Goal: Information Seeking & Learning: Learn about a topic

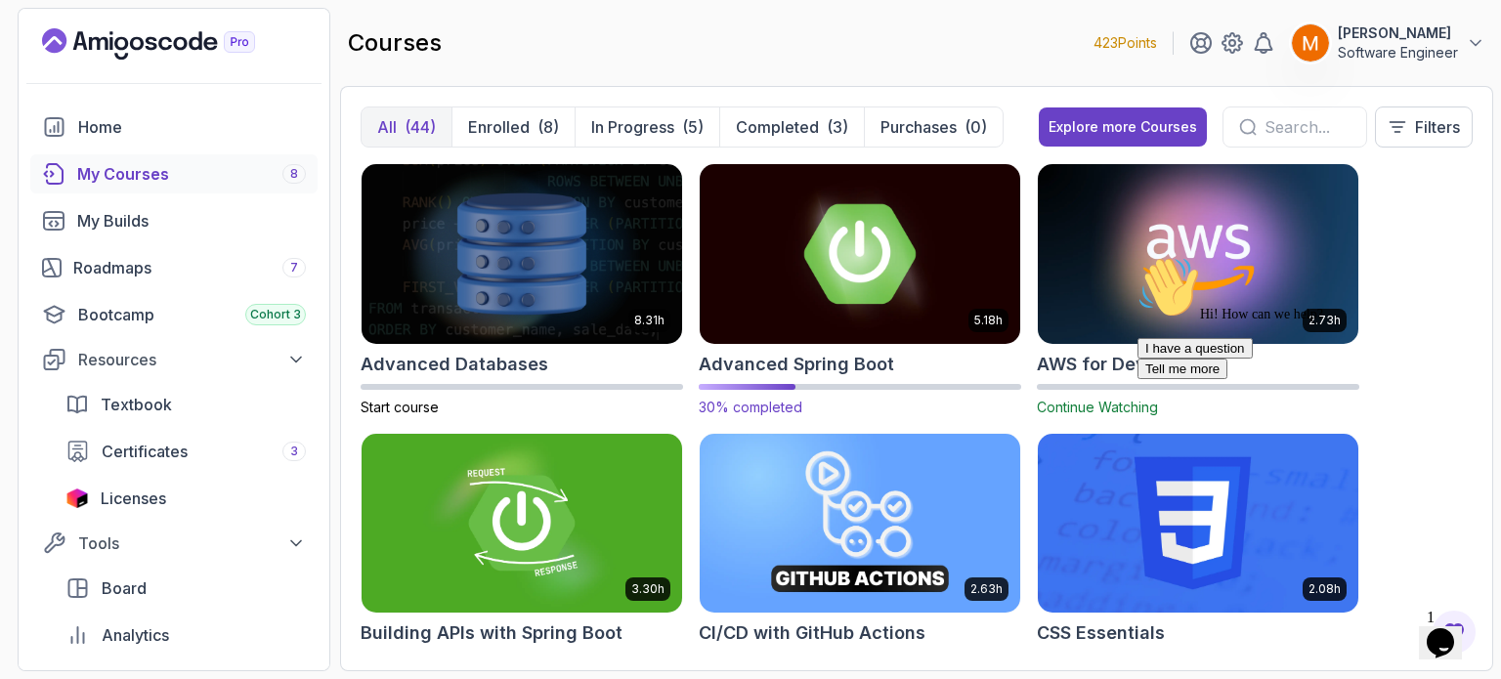
click at [732, 377] on div "5.18h Advanced Spring Boot 30% completed" at bounding box center [860, 290] width 322 height 254
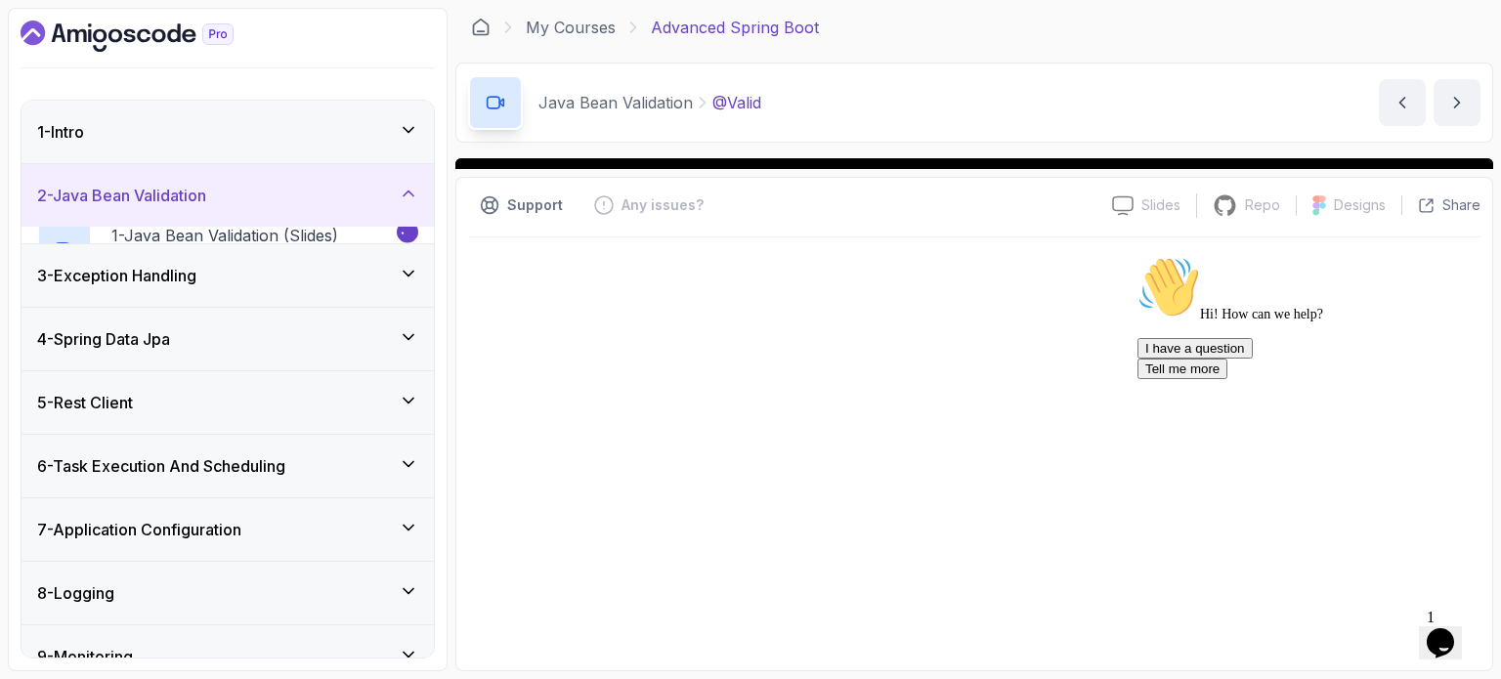
click at [1138, 256] on icon "Chat attention grabber" at bounding box center [1138, 256] width 0 height 0
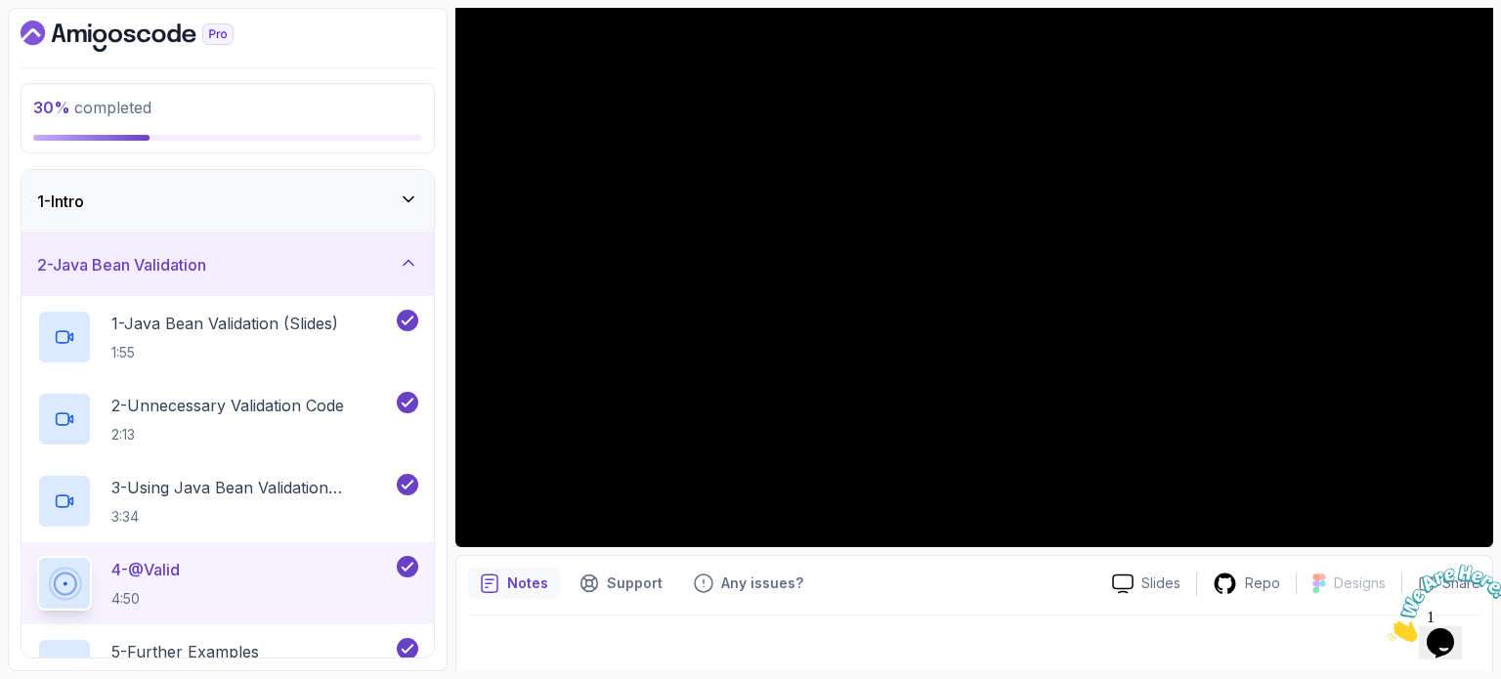
scroll to position [221, 0]
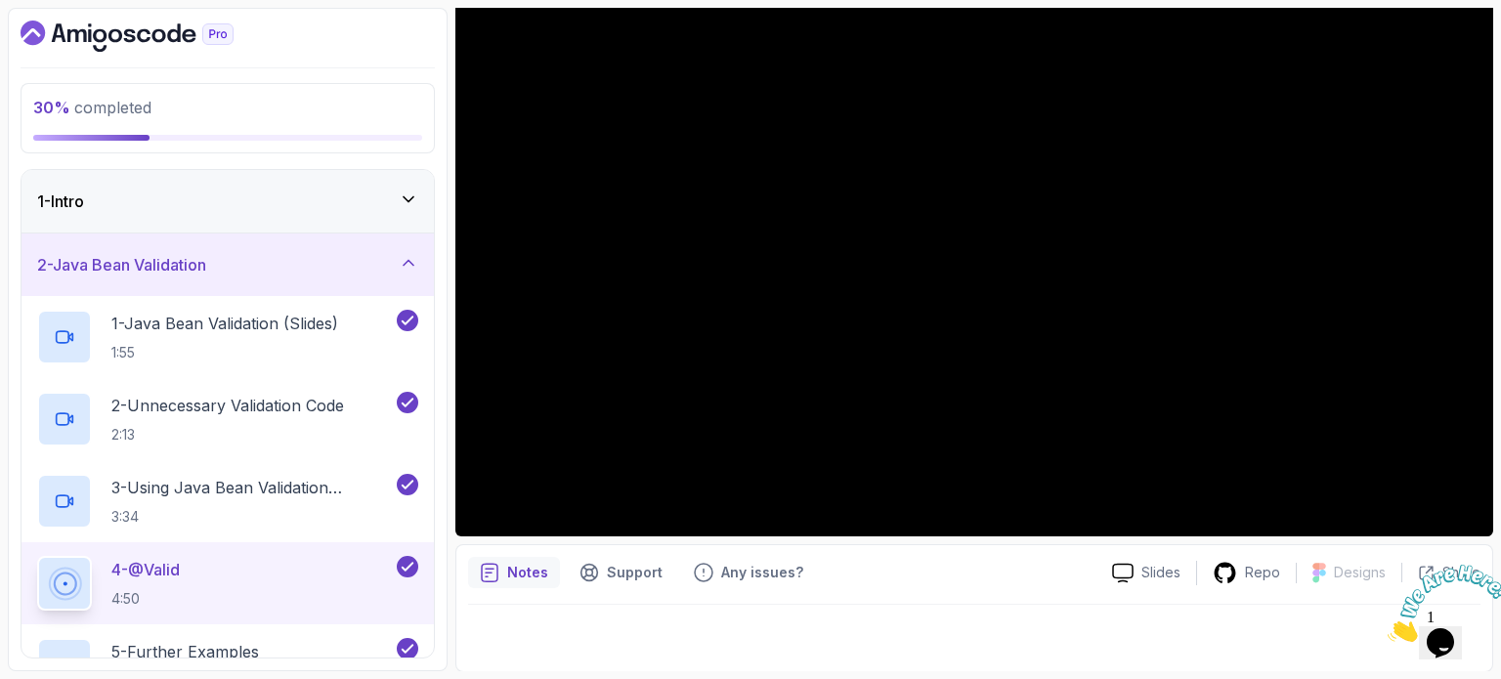
click at [227, 261] on div "2 - Java Bean Validation" at bounding box center [227, 264] width 381 height 23
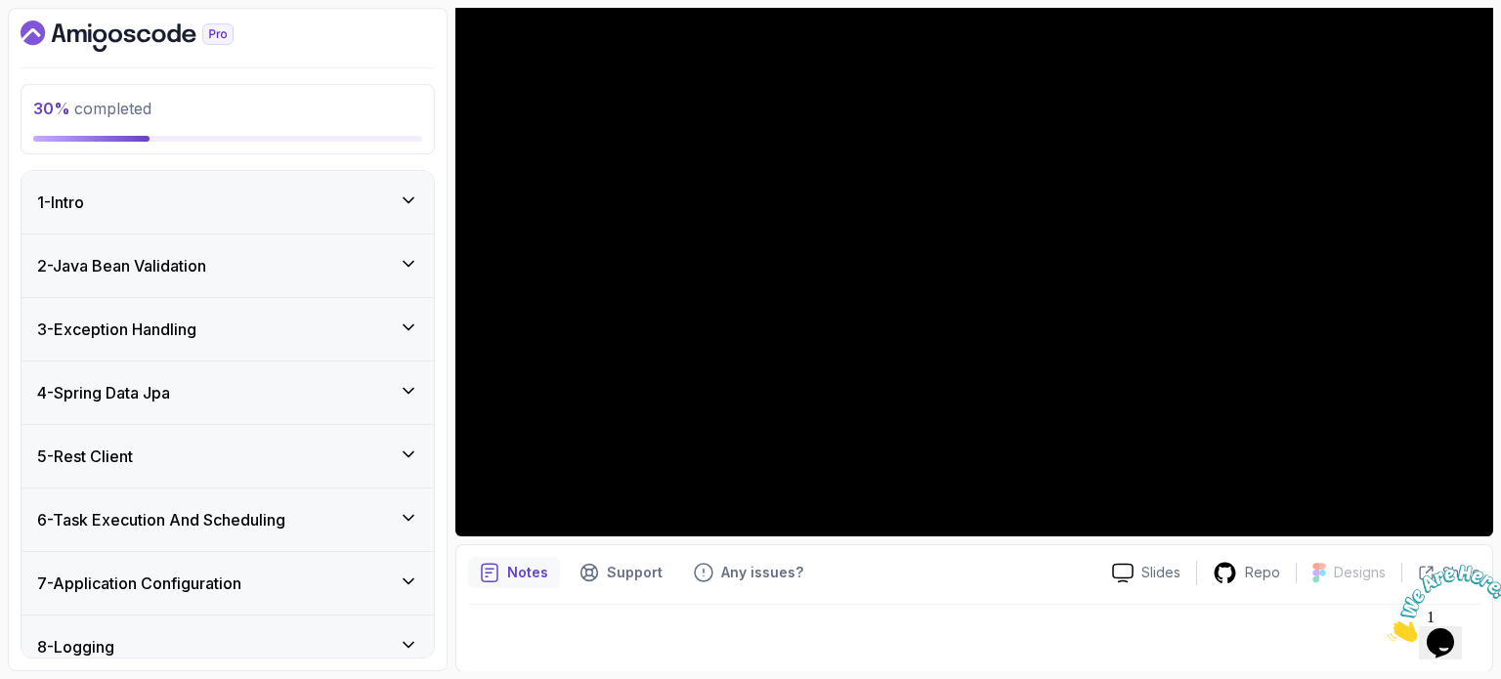
click at [181, 315] on div "3 - Exception Handling" at bounding box center [227, 329] width 412 height 63
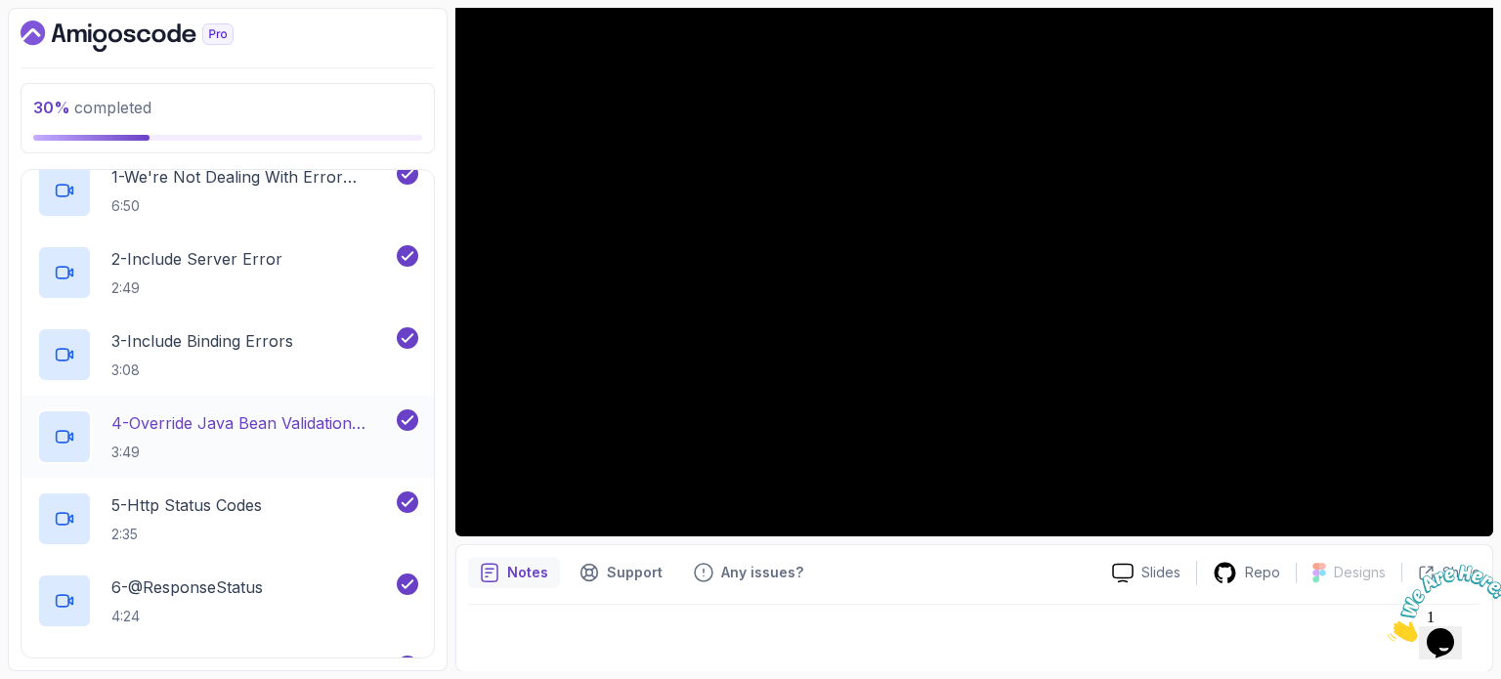
scroll to position [0, 0]
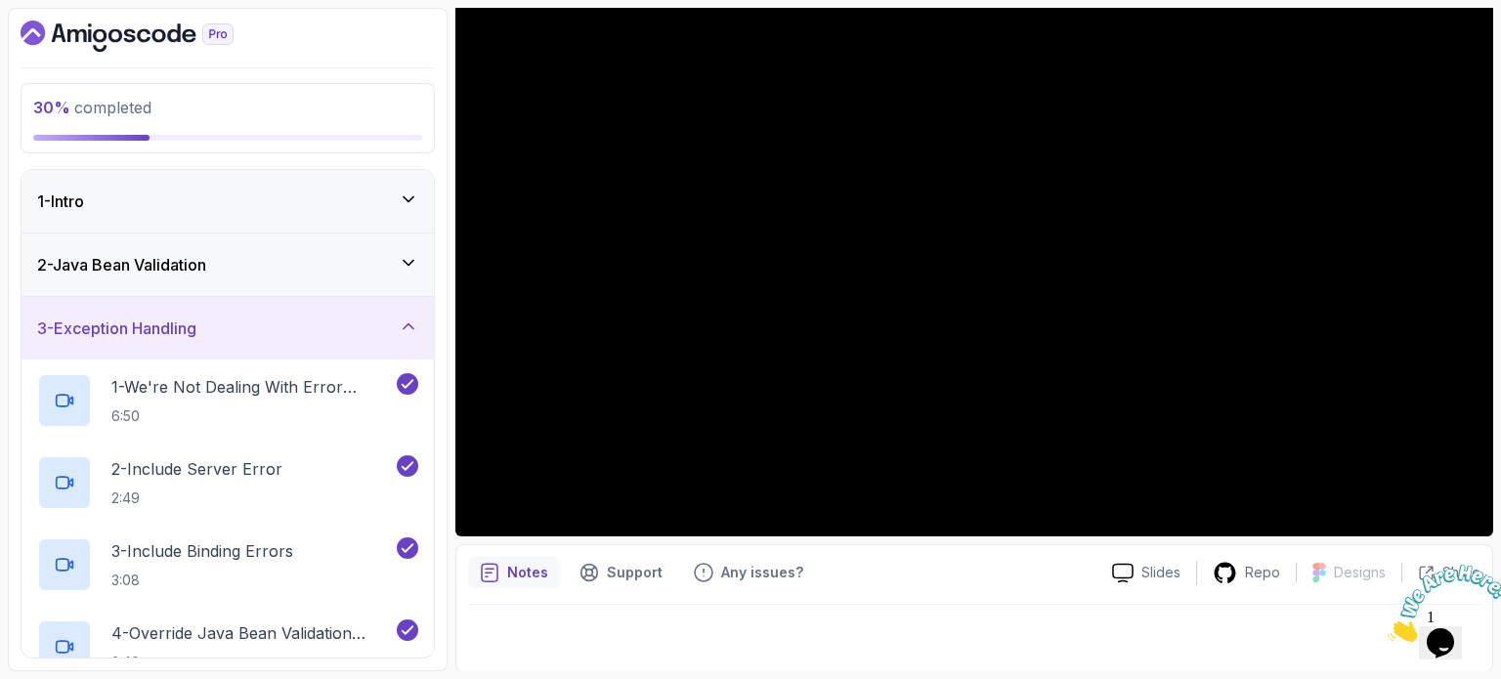
click at [184, 338] on h3 "3 - Exception Handling" at bounding box center [116, 328] width 159 height 23
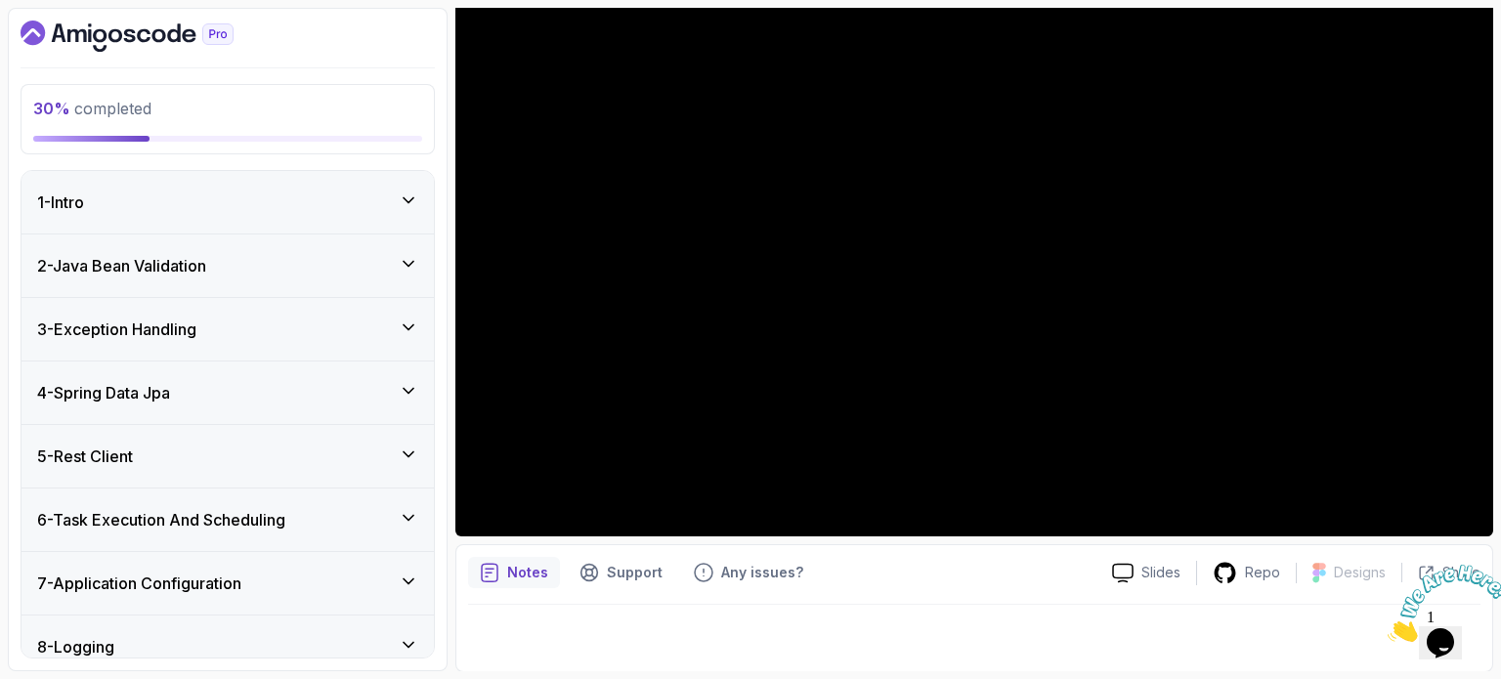
click at [170, 383] on h3 "4 - Spring Data Jpa" at bounding box center [103, 392] width 133 height 23
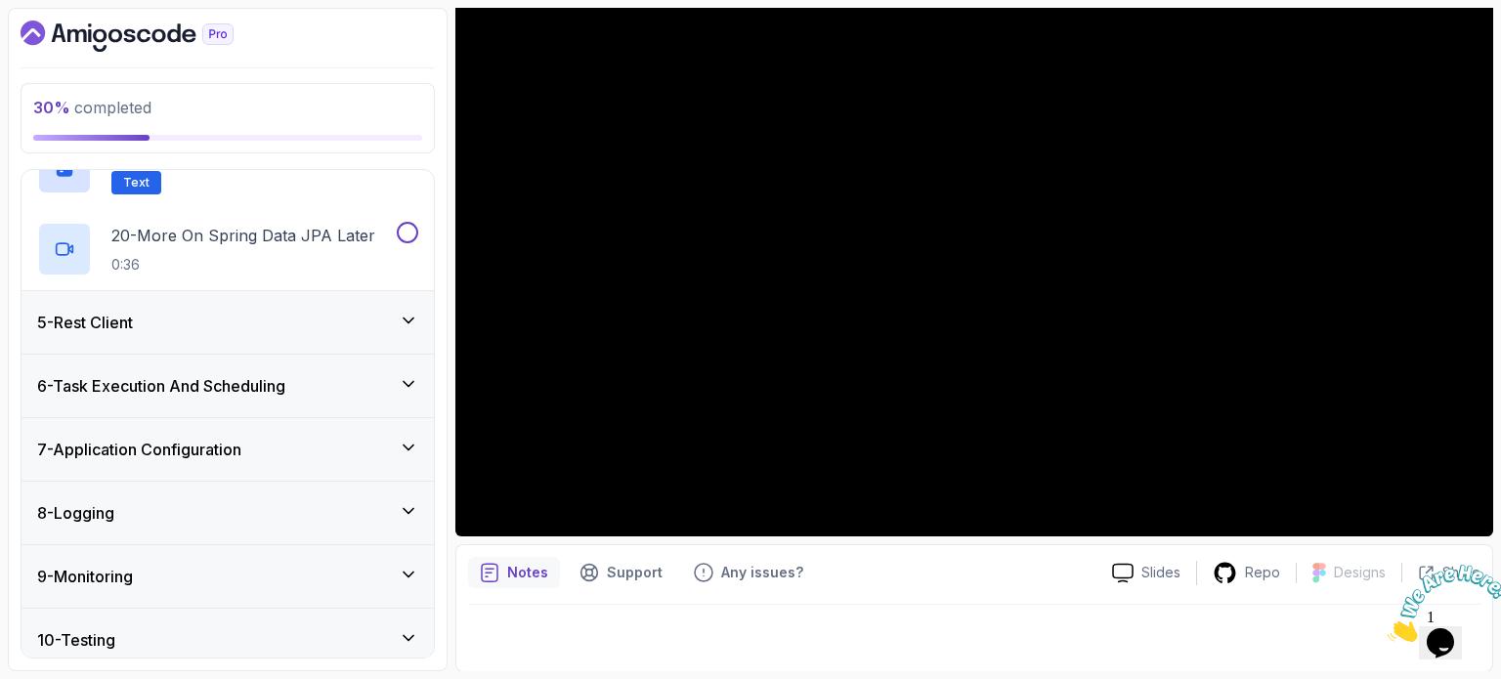
scroll to position [1775, 0]
click at [1388, 628] on icon "Close" at bounding box center [1388, 636] width 0 height 17
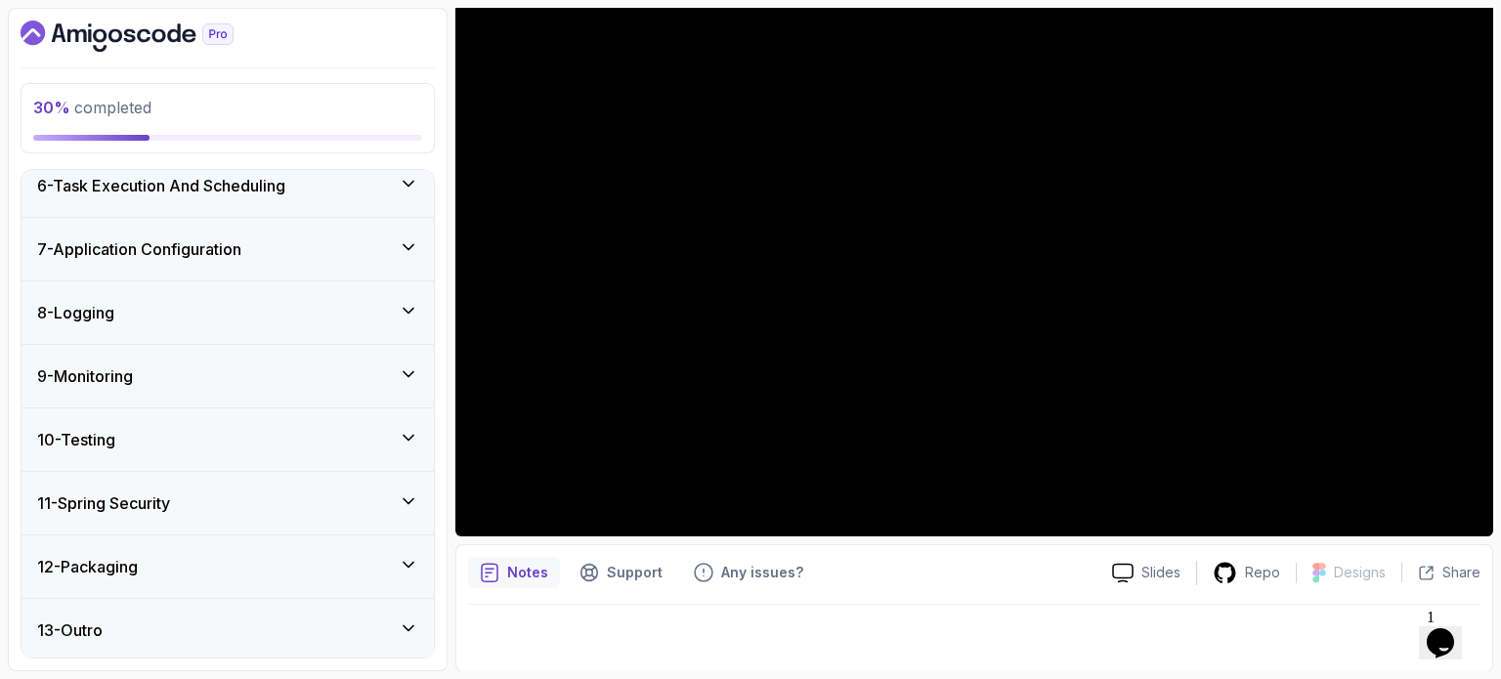
click at [175, 560] on div "12 - Packaging" at bounding box center [227, 566] width 381 height 23
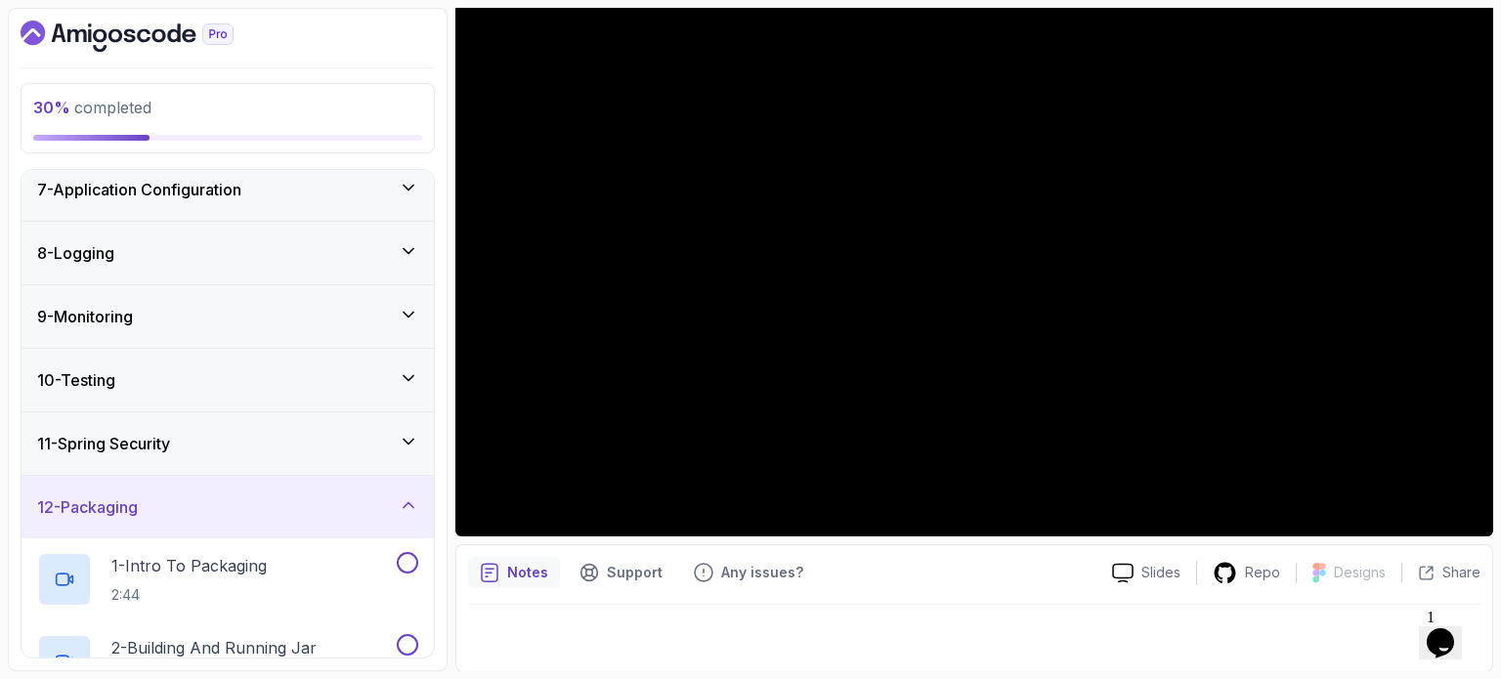
scroll to position [392, 0]
click at [245, 408] on div "10 - Testing" at bounding box center [227, 381] width 412 height 63
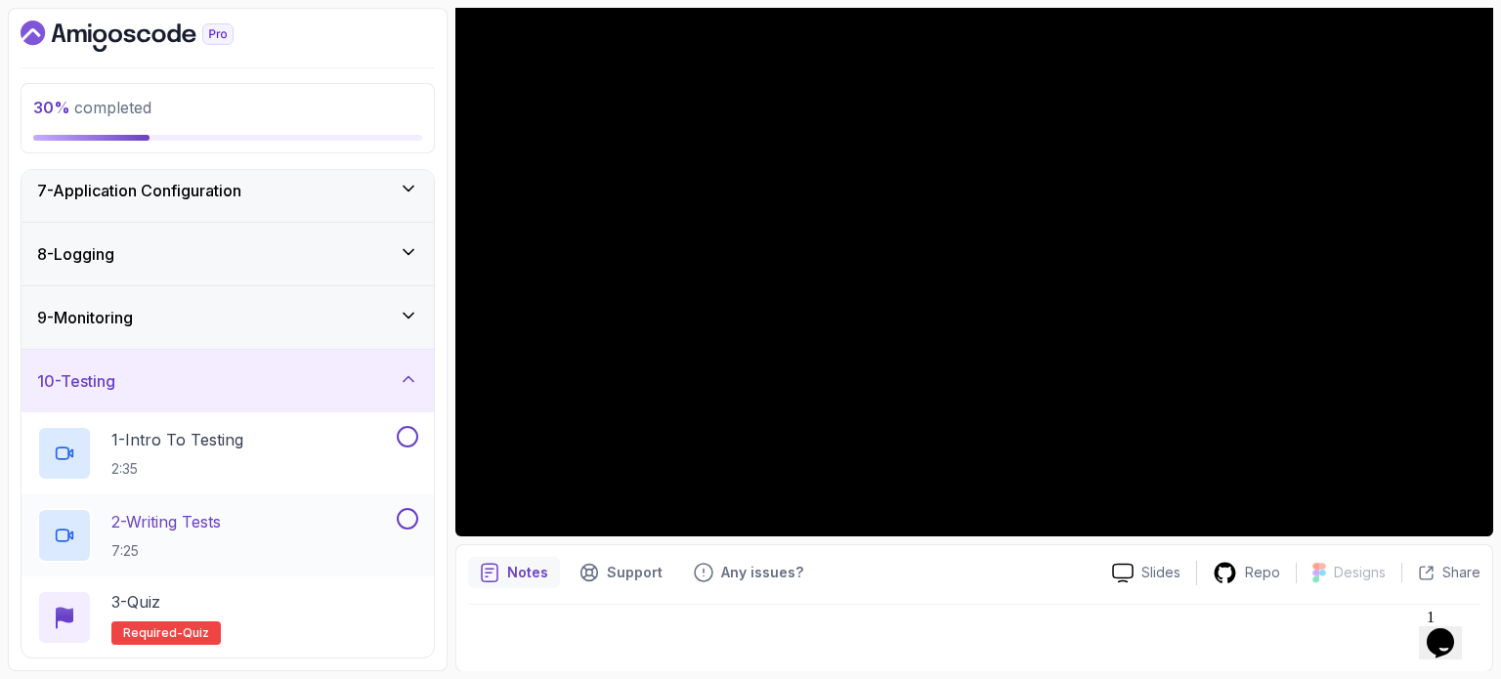
scroll to position [580, 0]
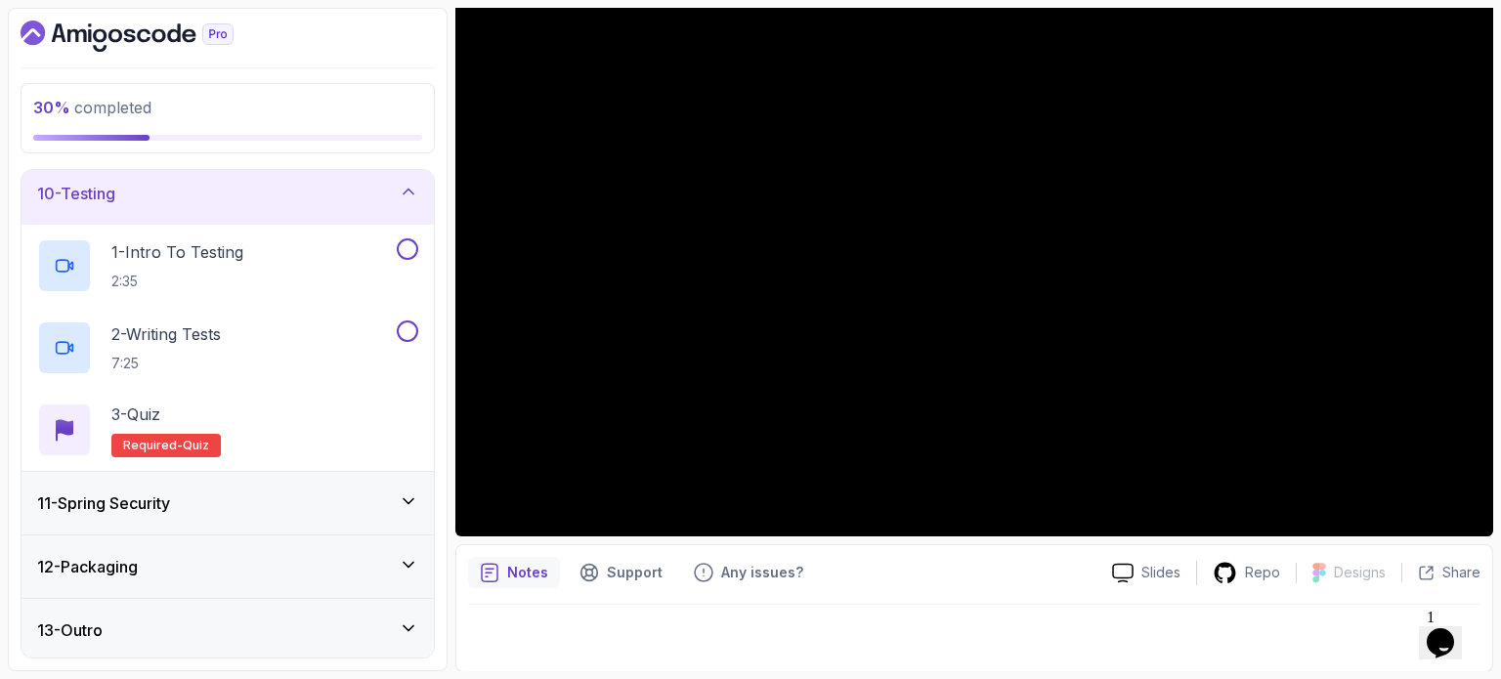
click at [201, 498] on div "11 - Spring Security" at bounding box center [227, 503] width 381 height 23
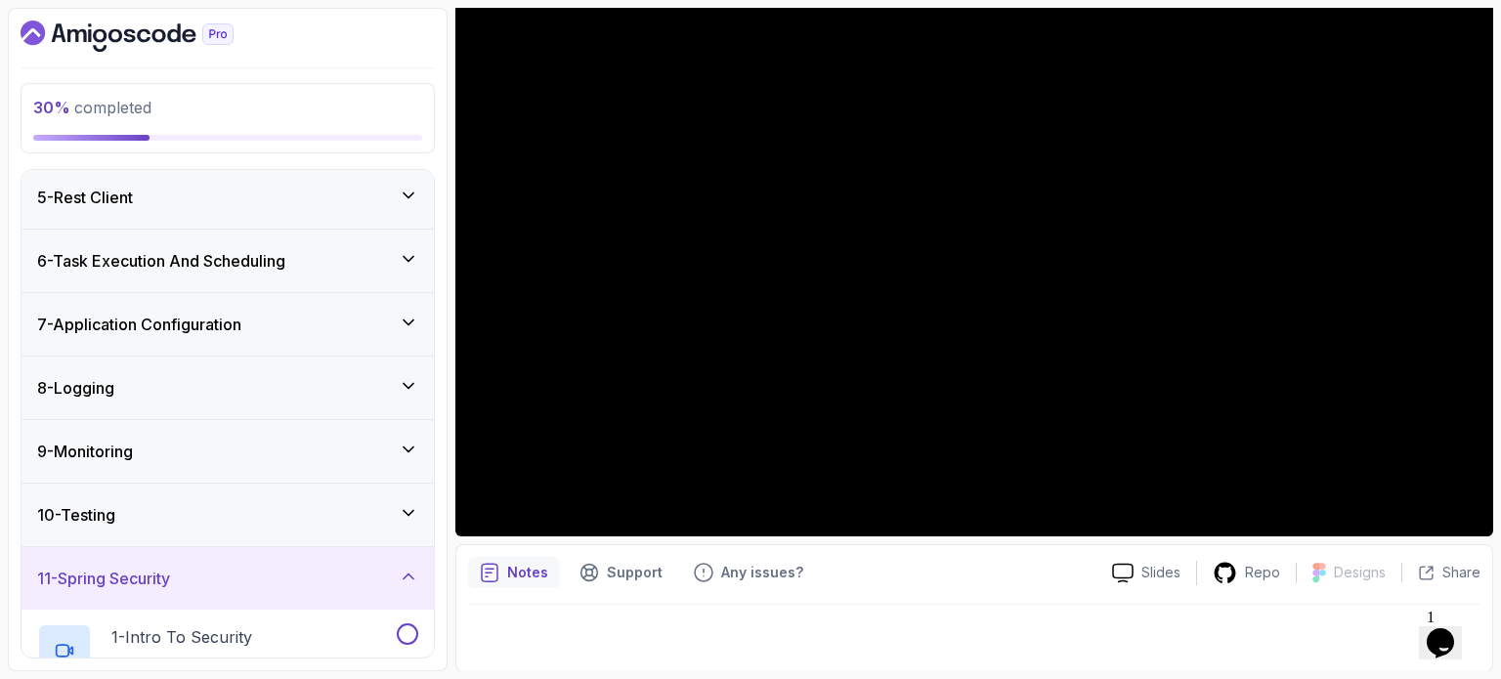
scroll to position [254, 0]
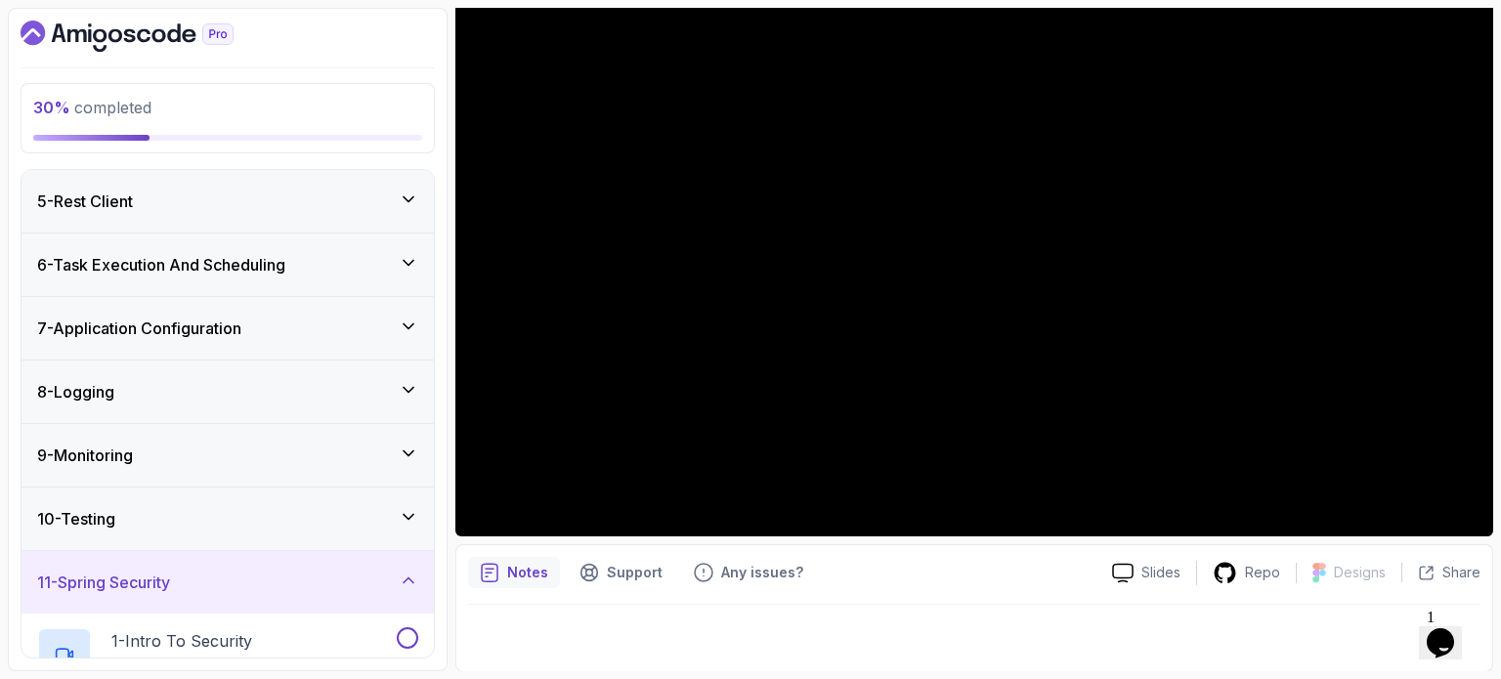
click at [156, 455] on div "9 - Monitoring" at bounding box center [227, 455] width 381 height 23
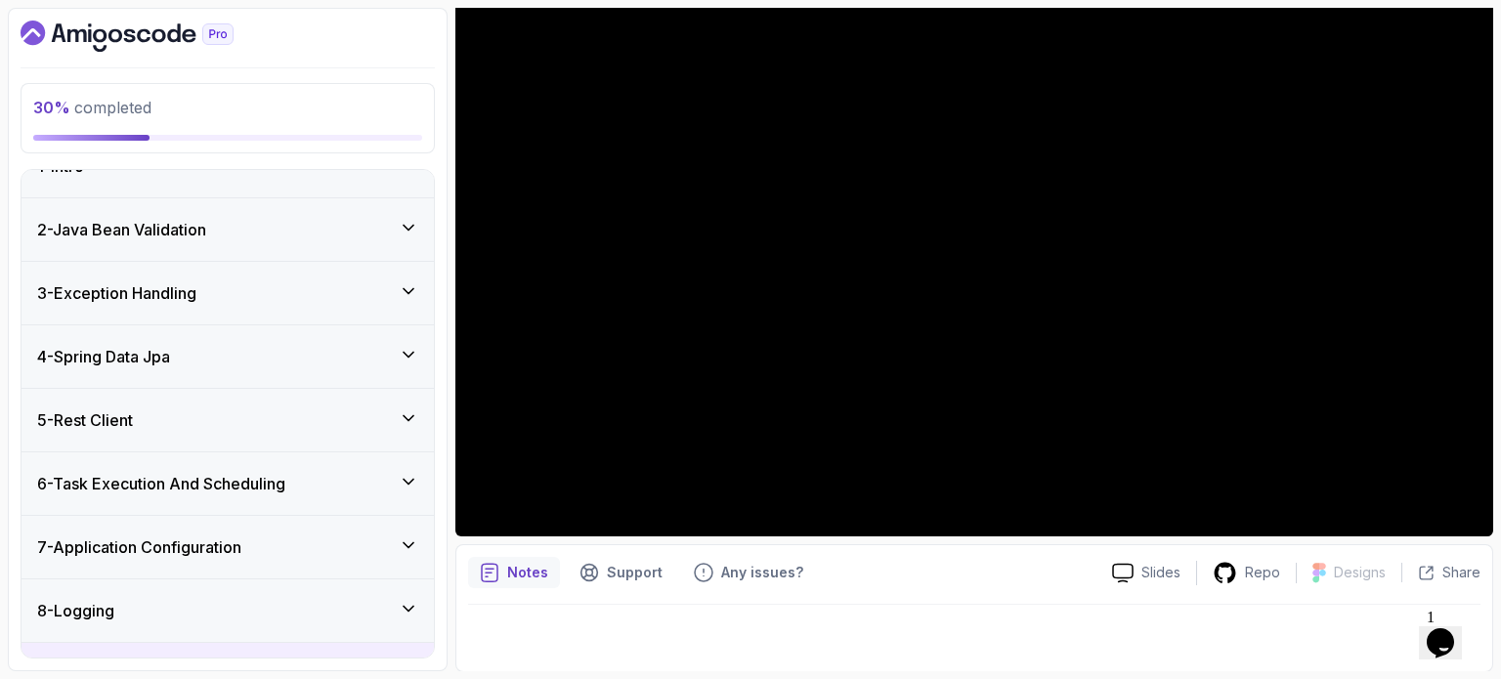
scroll to position [0, 0]
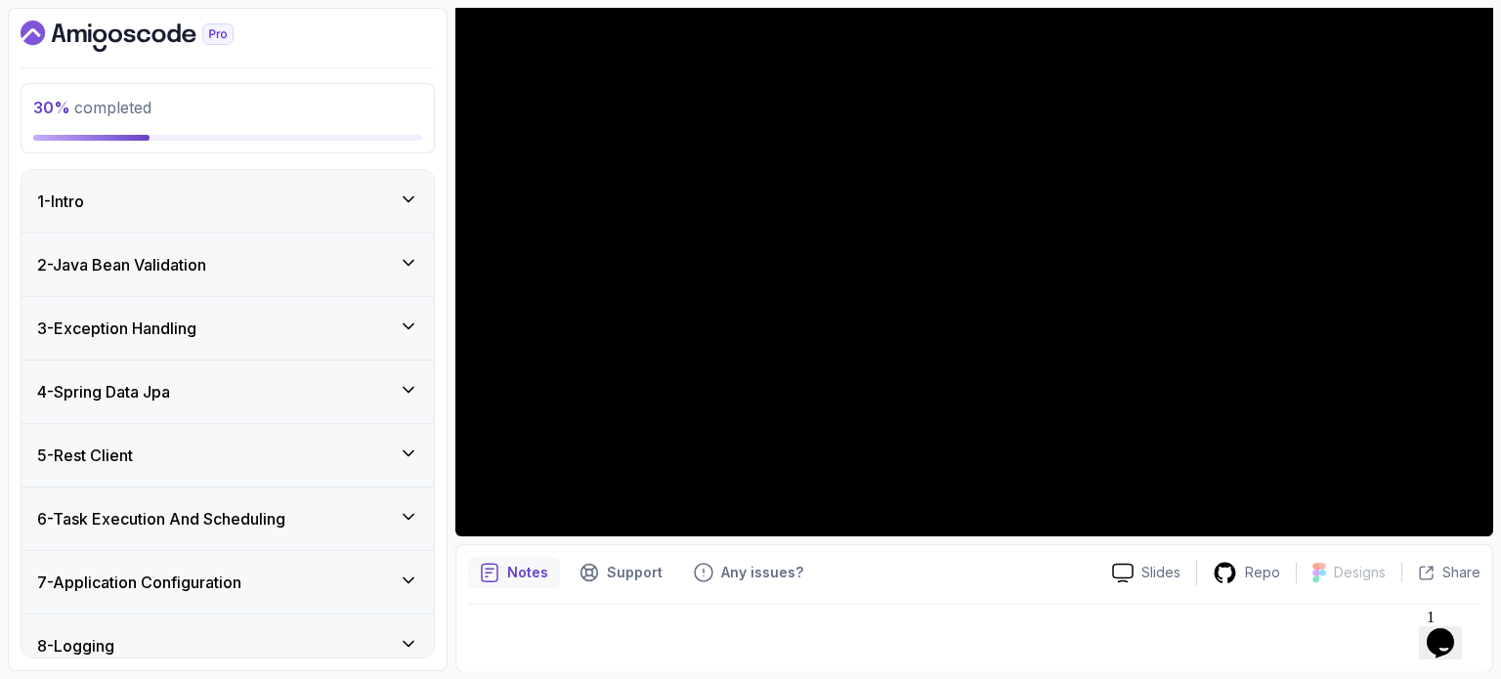
click at [220, 576] on h3 "7 - Application Configuration" at bounding box center [139, 582] width 204 height 23
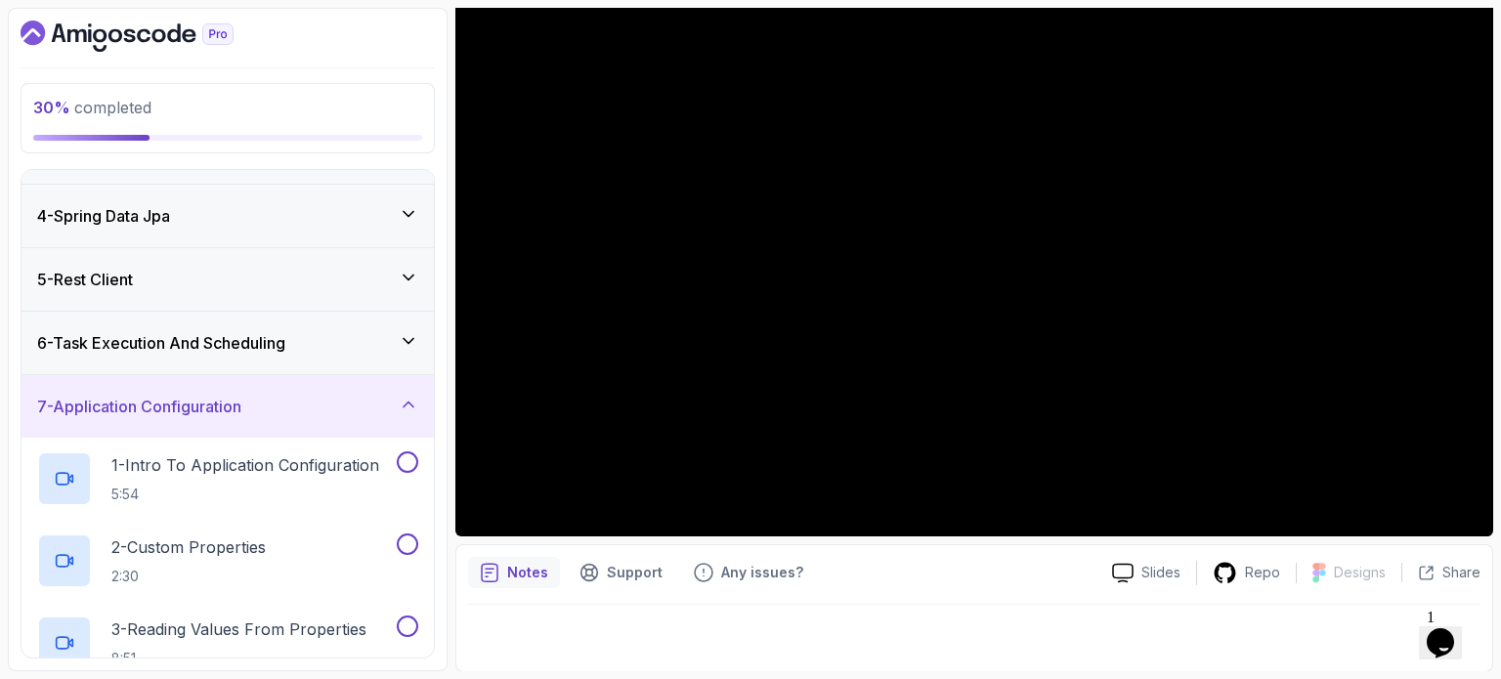
scroll to position [176, 0]
click at [201, 343] on h3 "6 - Task Execution And Scheduling" at bounding box center [161, 342] width 248 height 23
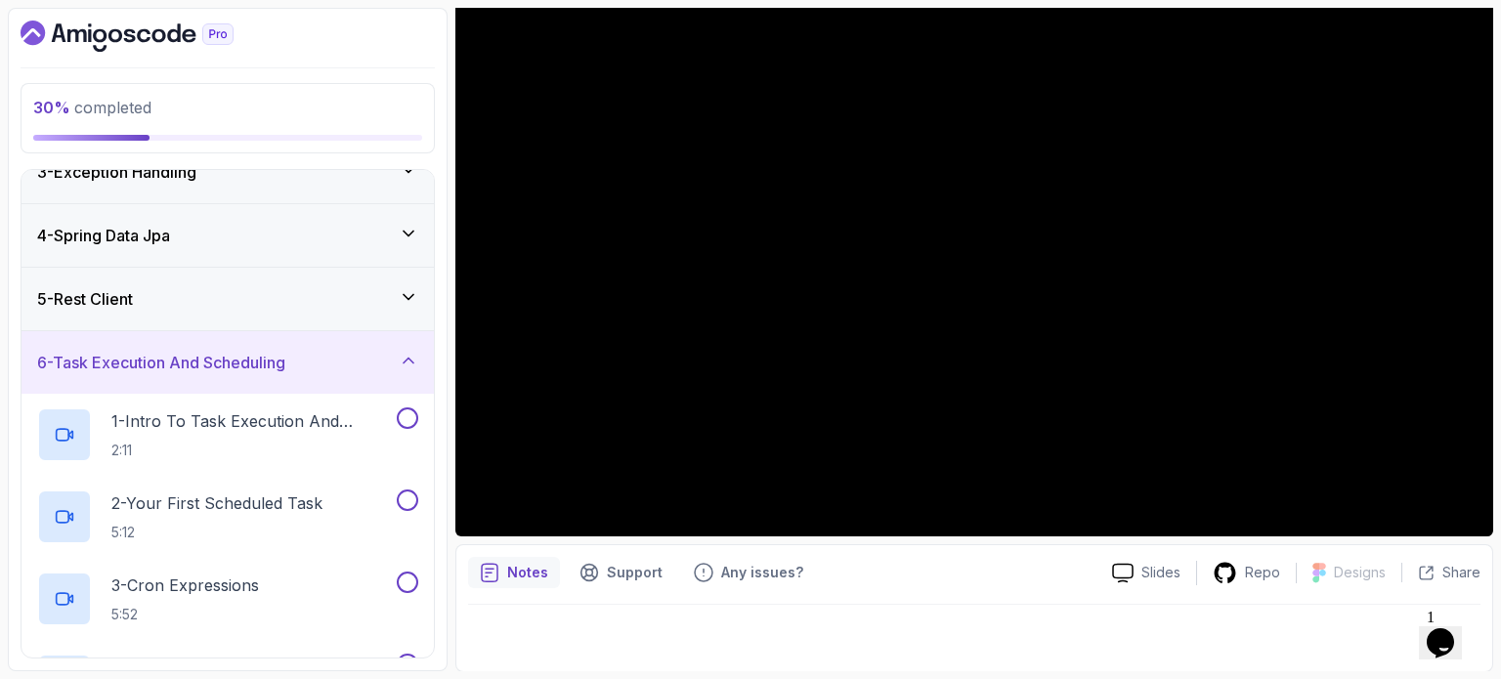
scroll to position [0, 0]
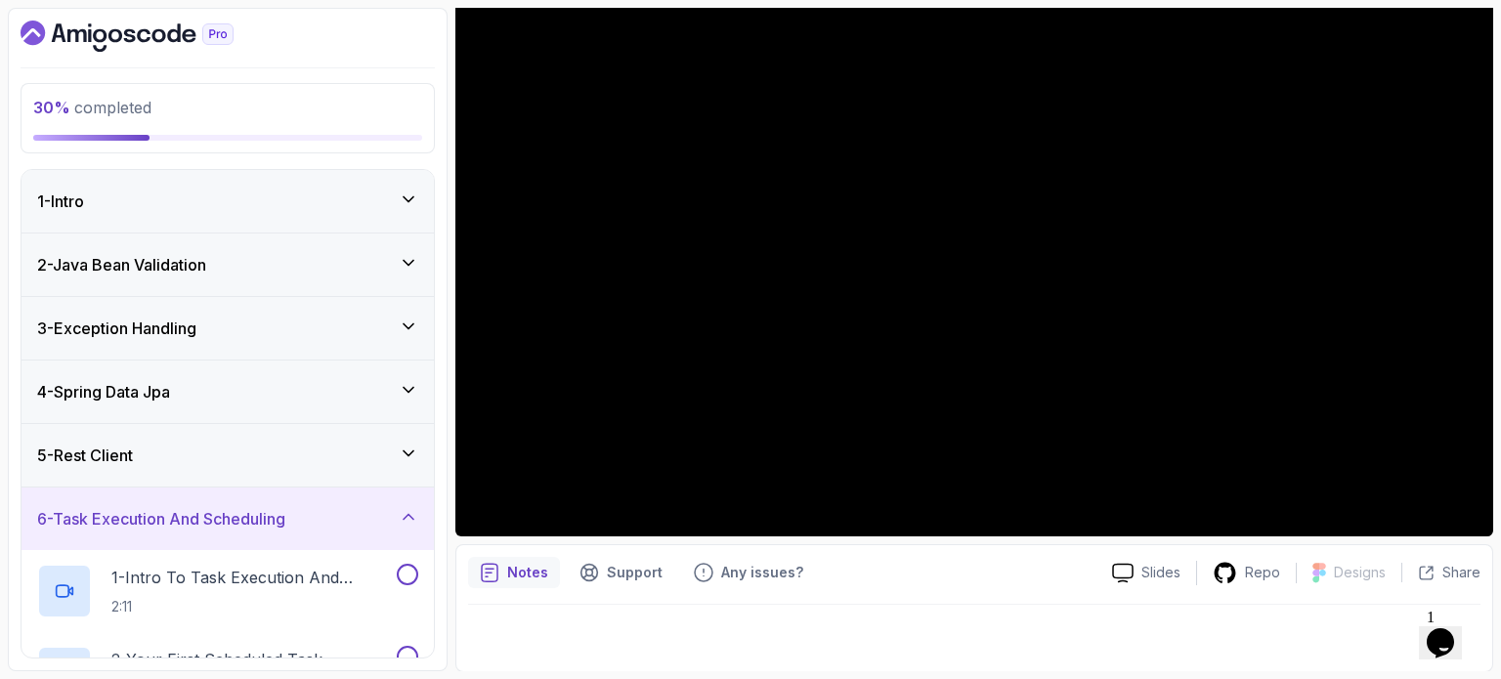
click at [156, 463] on div "5 - Rest Client" at bounding box center [227, 455] width 381 height 23
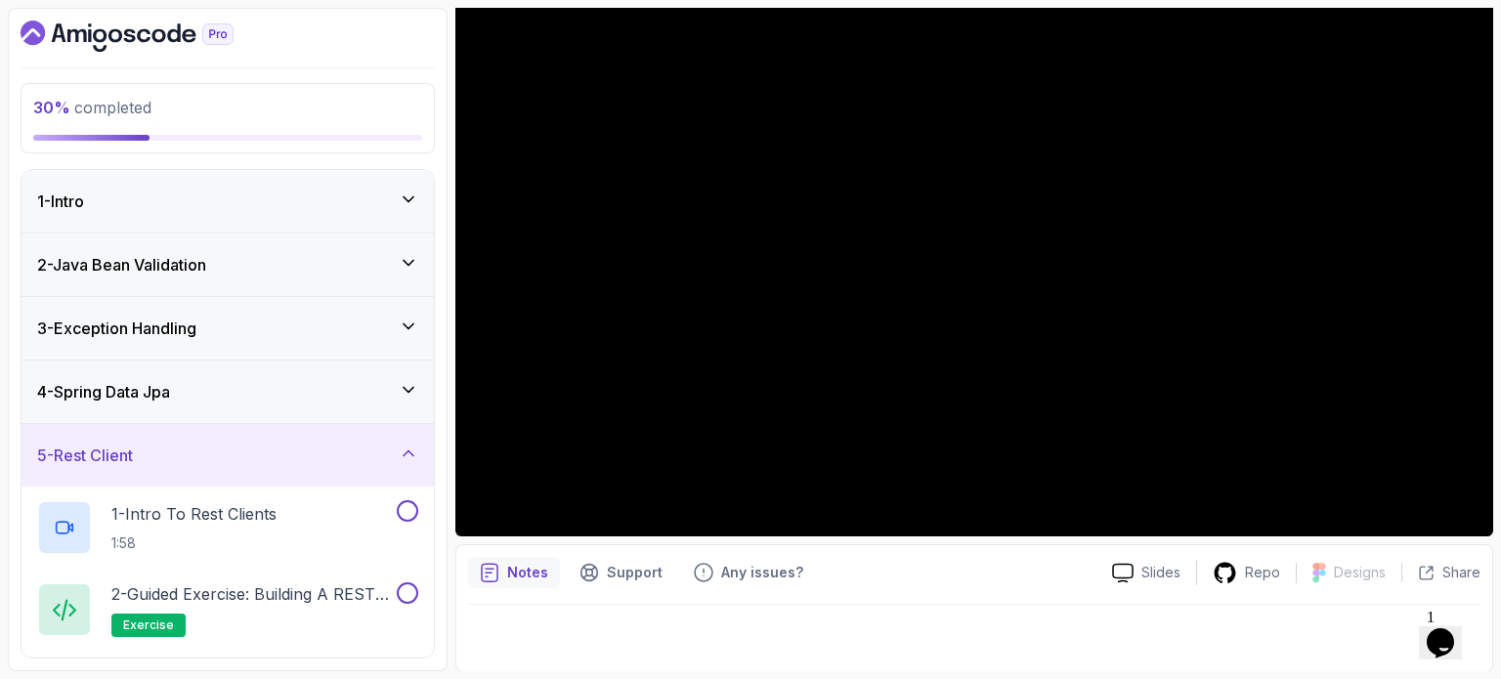
click at [129, 417] on div "4 - Spring Data Jpa" at bounding box center [227, 392] width 412 height 63
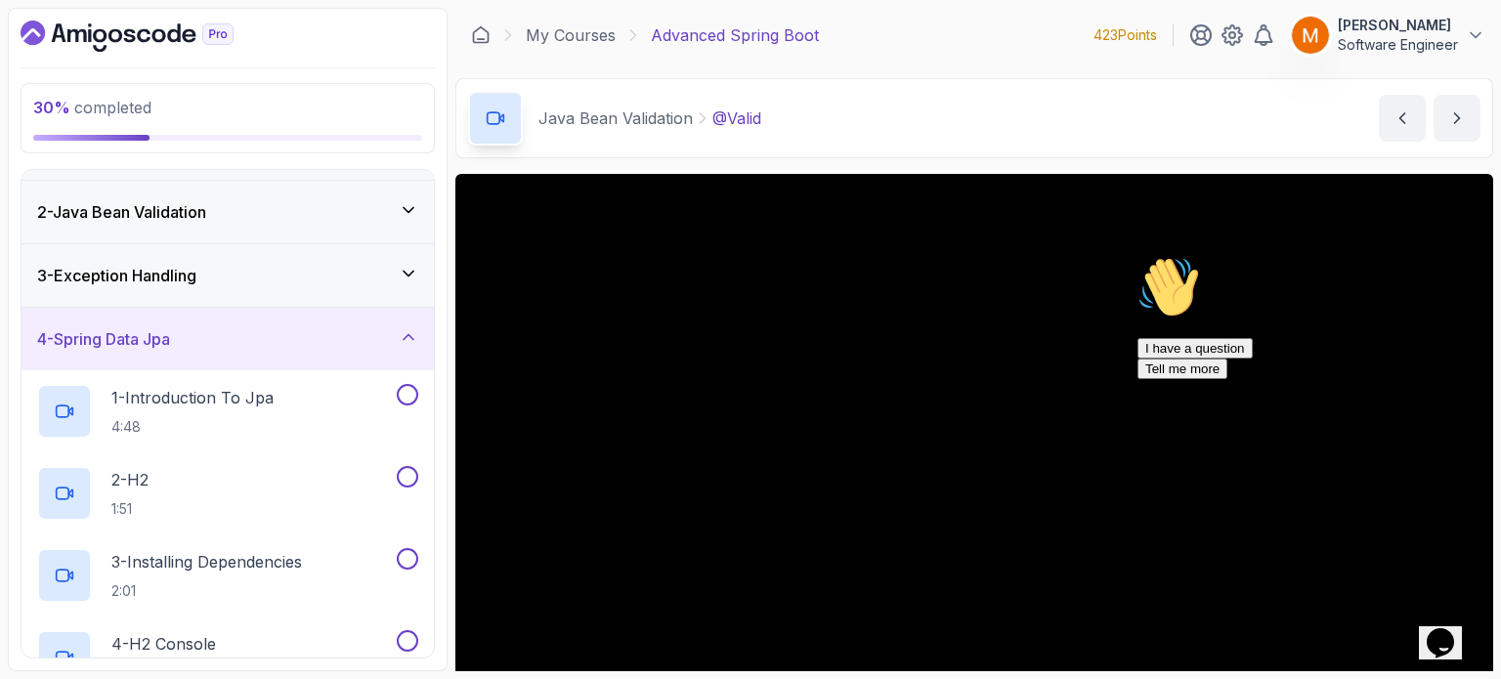
scroll to position [74, 0]
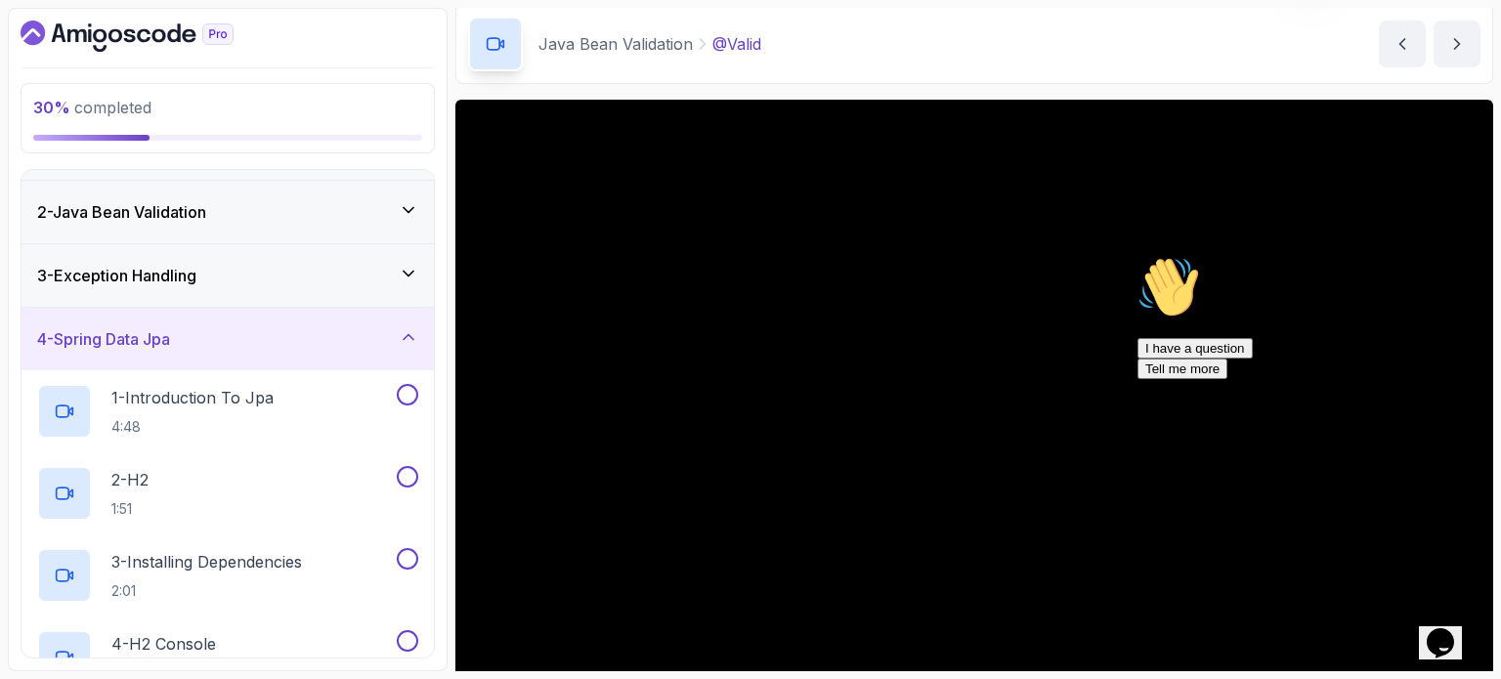
click at [1138, 256] on icon "Chat attention grabber" at bounding box center [1138, 256] width 0 height 0
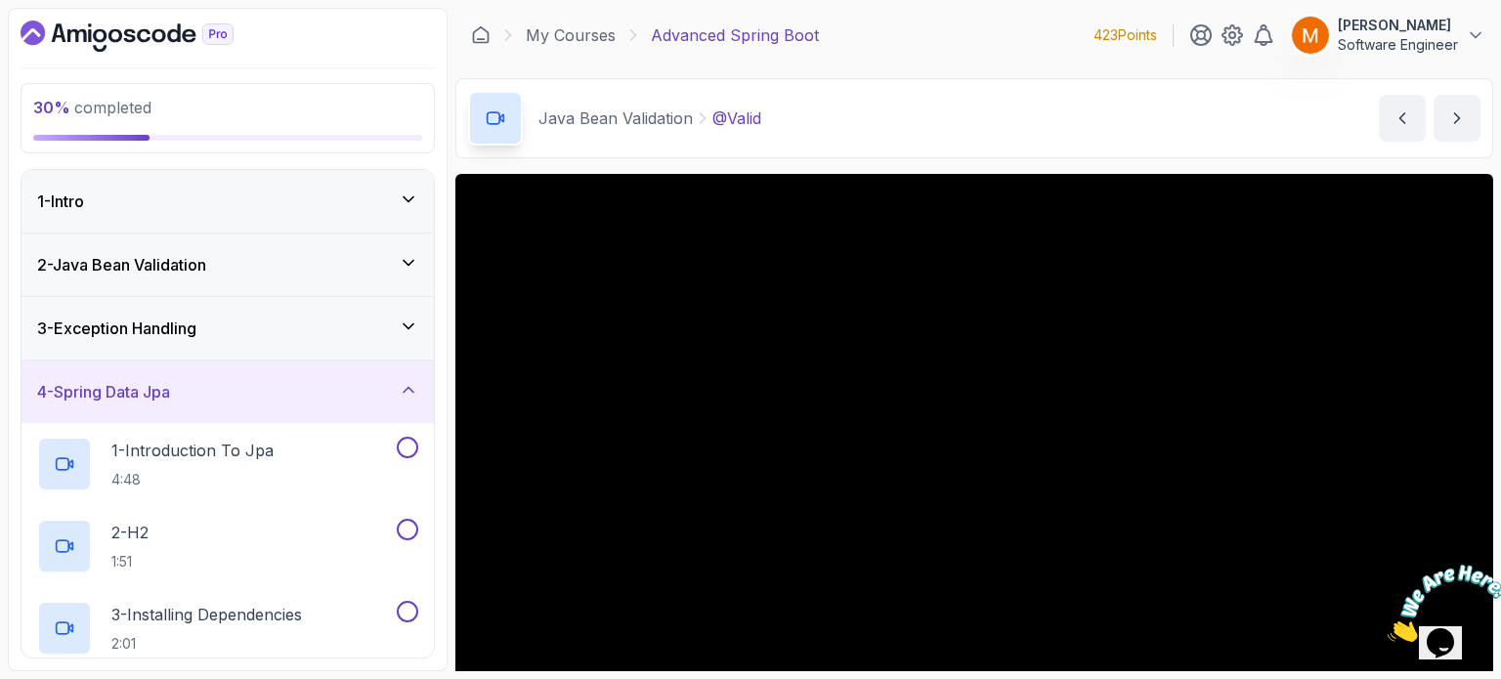
scroll to position [74, 0]
